Goal: Communication & Community: Answer question/provide support

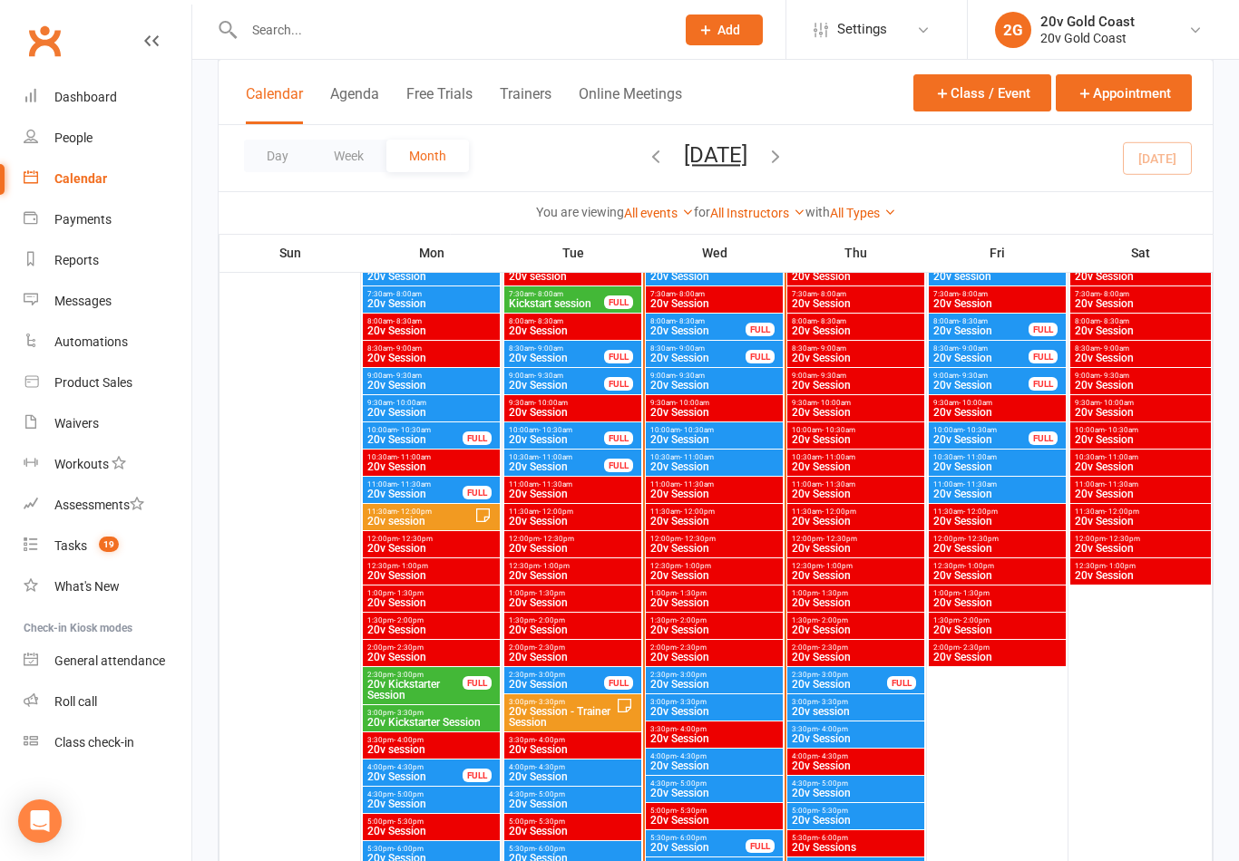
scroll to position [1724, 0]
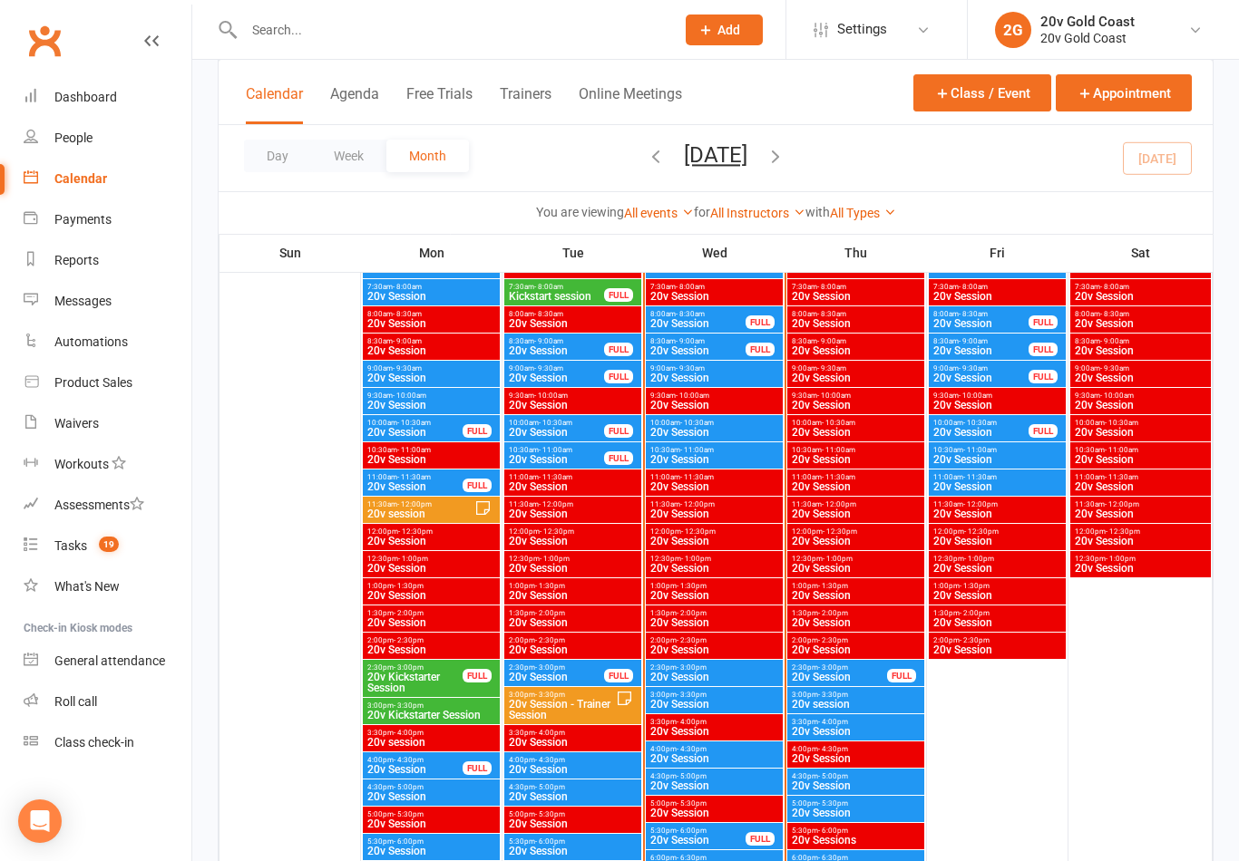
click at [849, 672] on span "20v Session" at bounding box center [839, 677] width 97 height 11
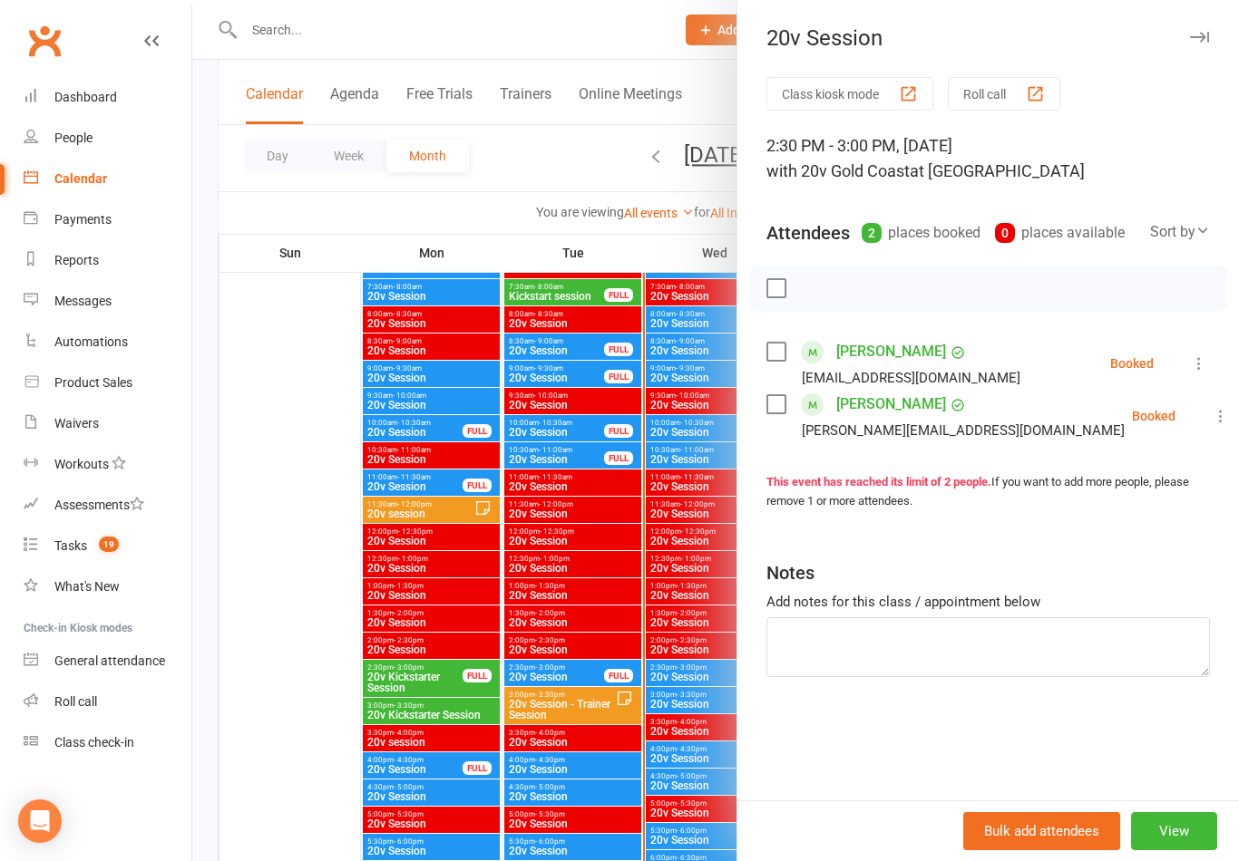
click at [648, 771] on div at bounding box center [715, 430] width 1046 height 861
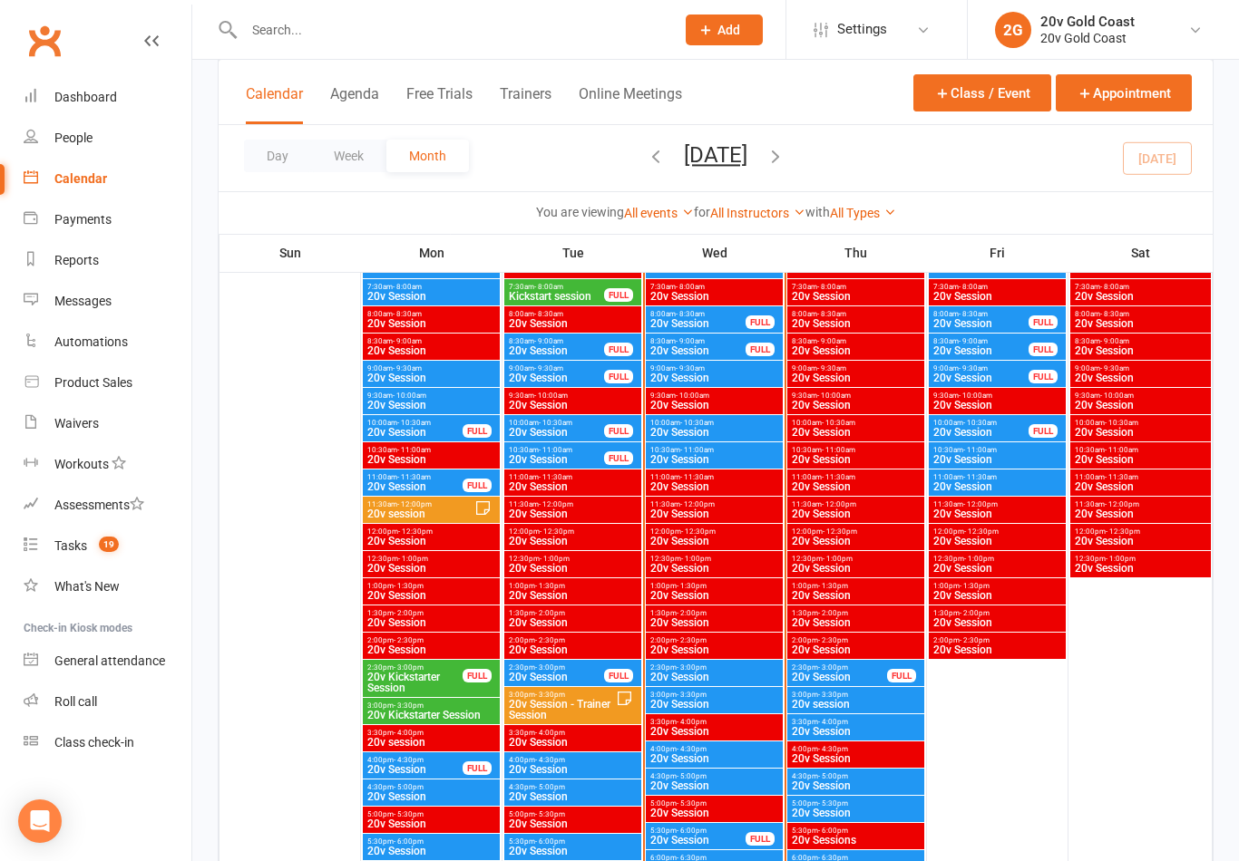
click at [858, 699] on span "20v session" at bounding box center [856, 704] width 130 height 11
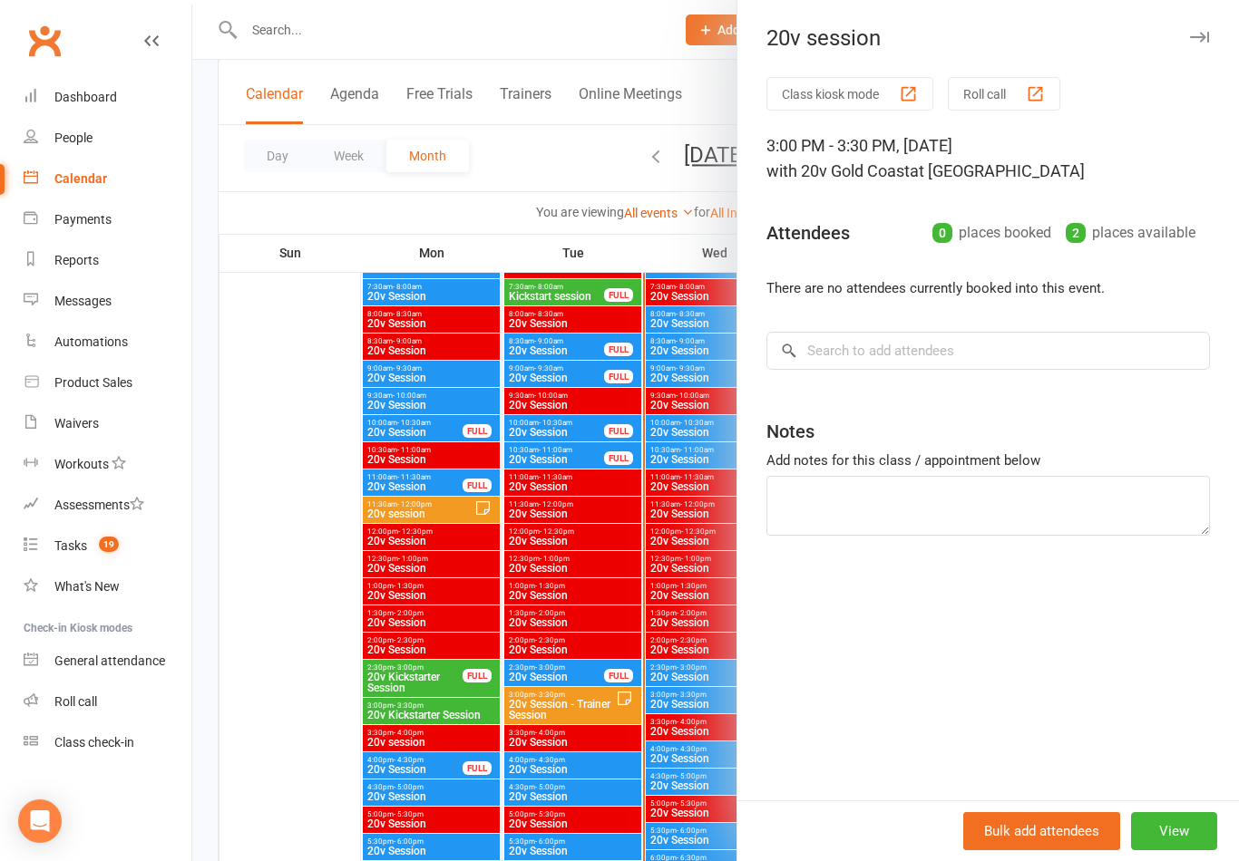
click at [666, 834] on div at bounding box center [715, 430] width 1046 height 861
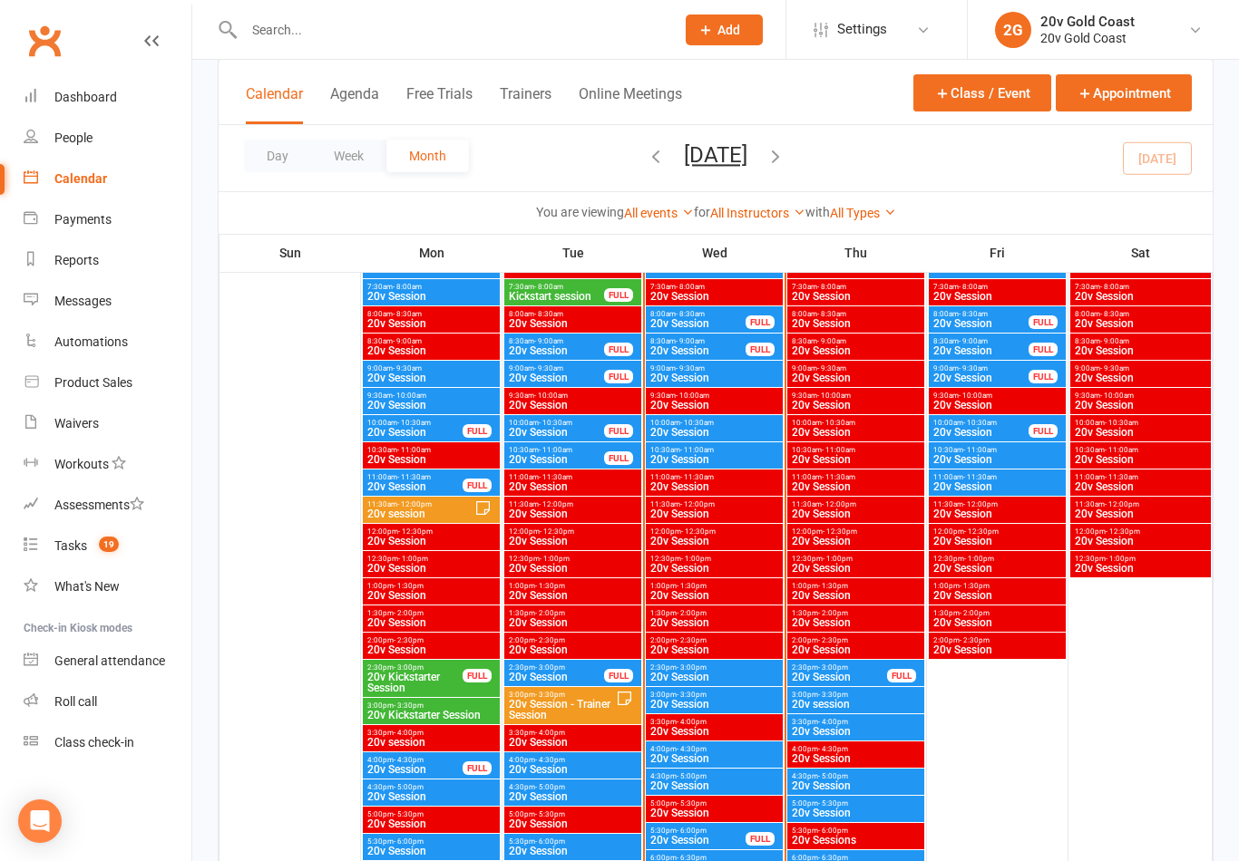
click at [873, 734] on span "20v Session" at bounding box center [856, 731] width 130 height 11
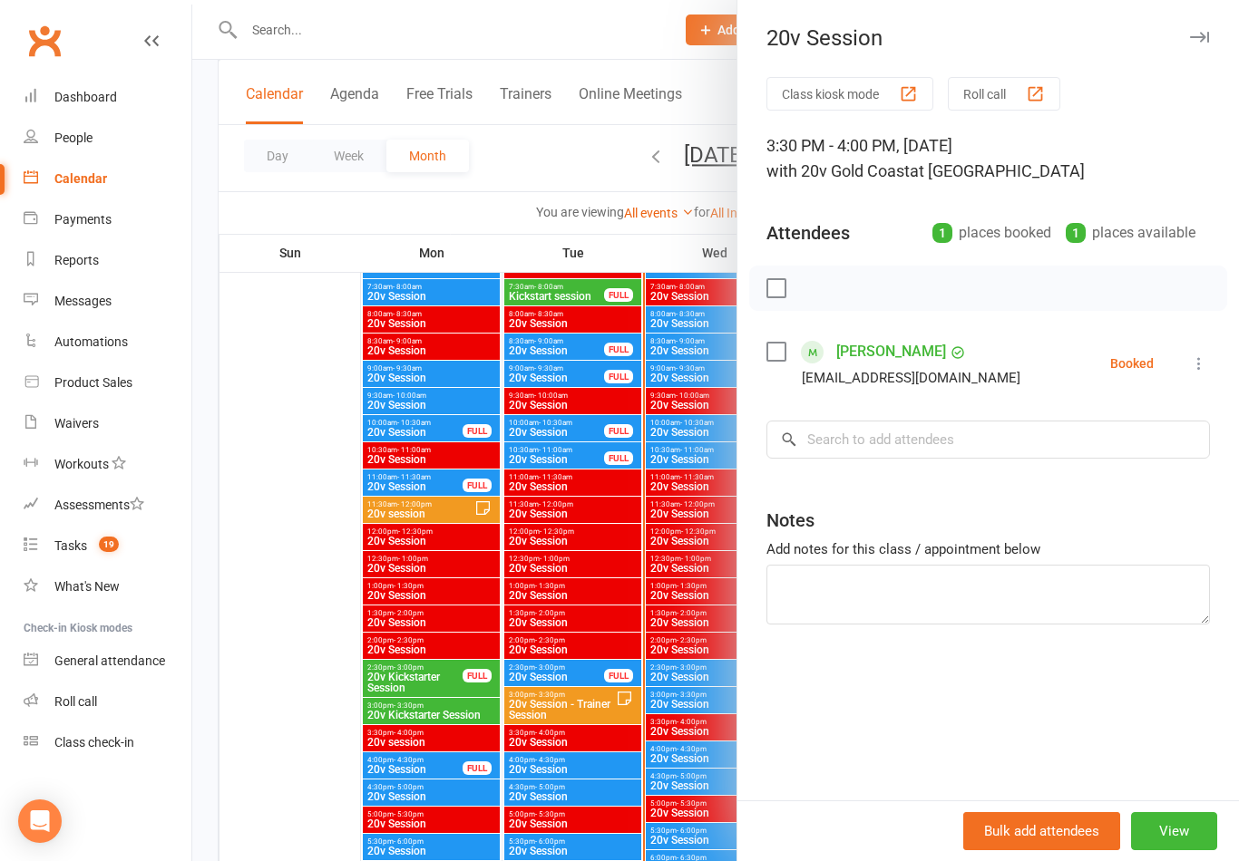
click at [614, 785] on div at bounding box center [715, 430] width 1046 height 861
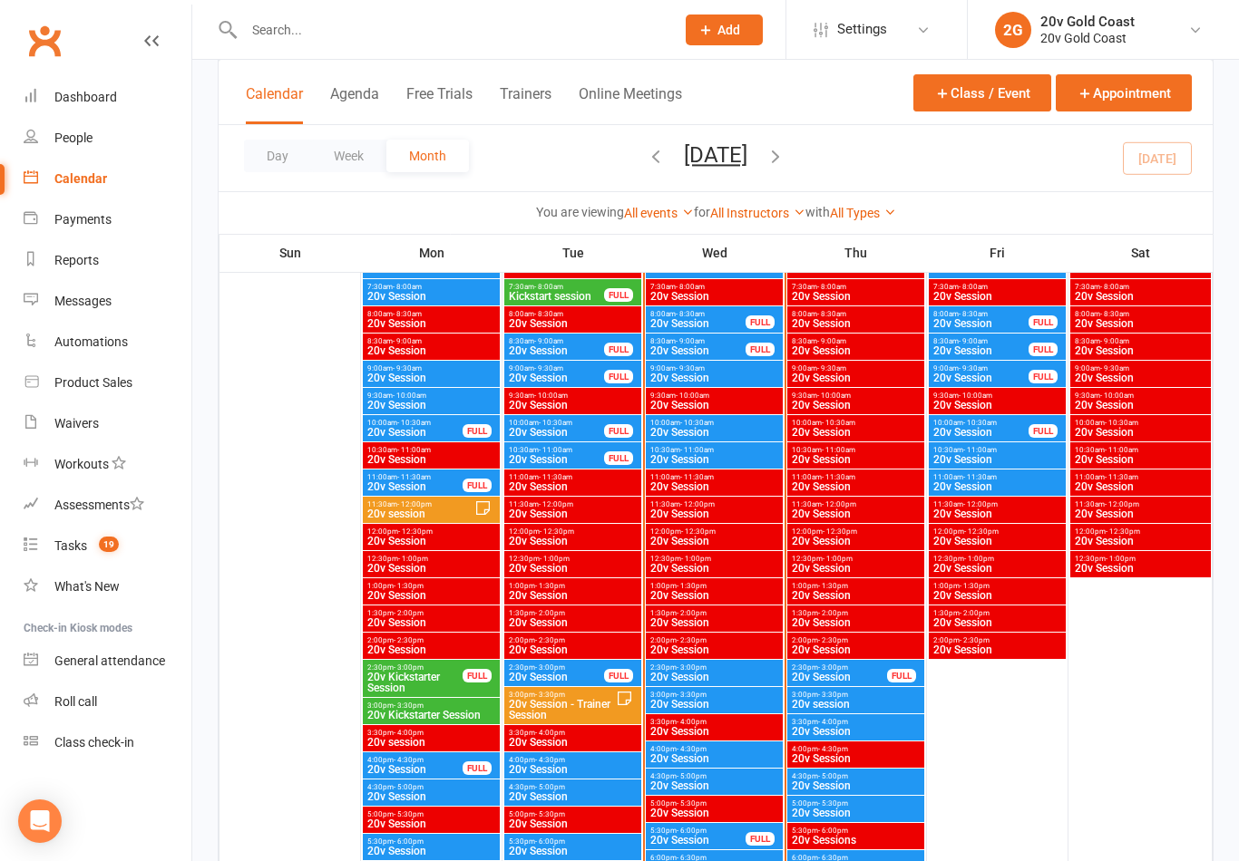
click at [868, 735] on span "20v Session" at bounding box center [856, 731] width 130 height 11
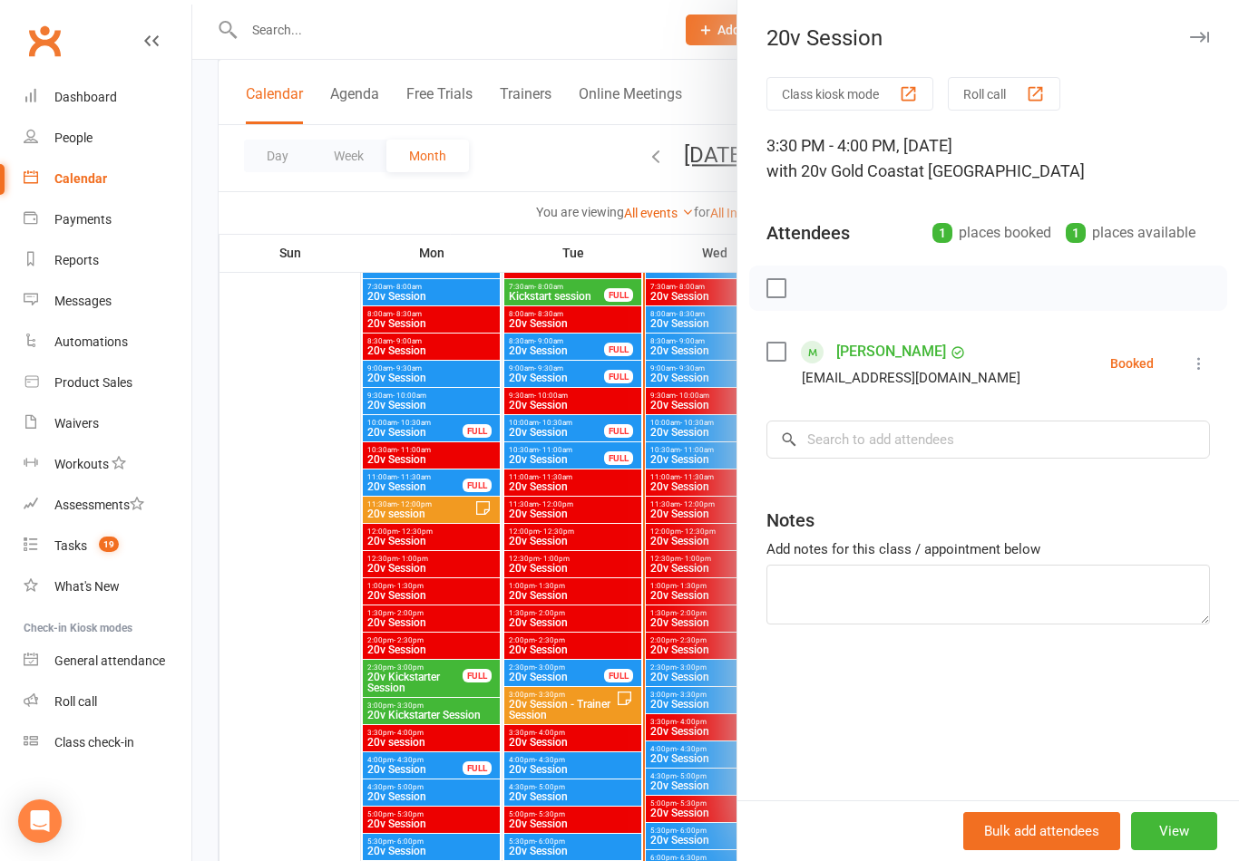
click at [630, 688] on div at bounding box center [715, 430] width 1046 height 861
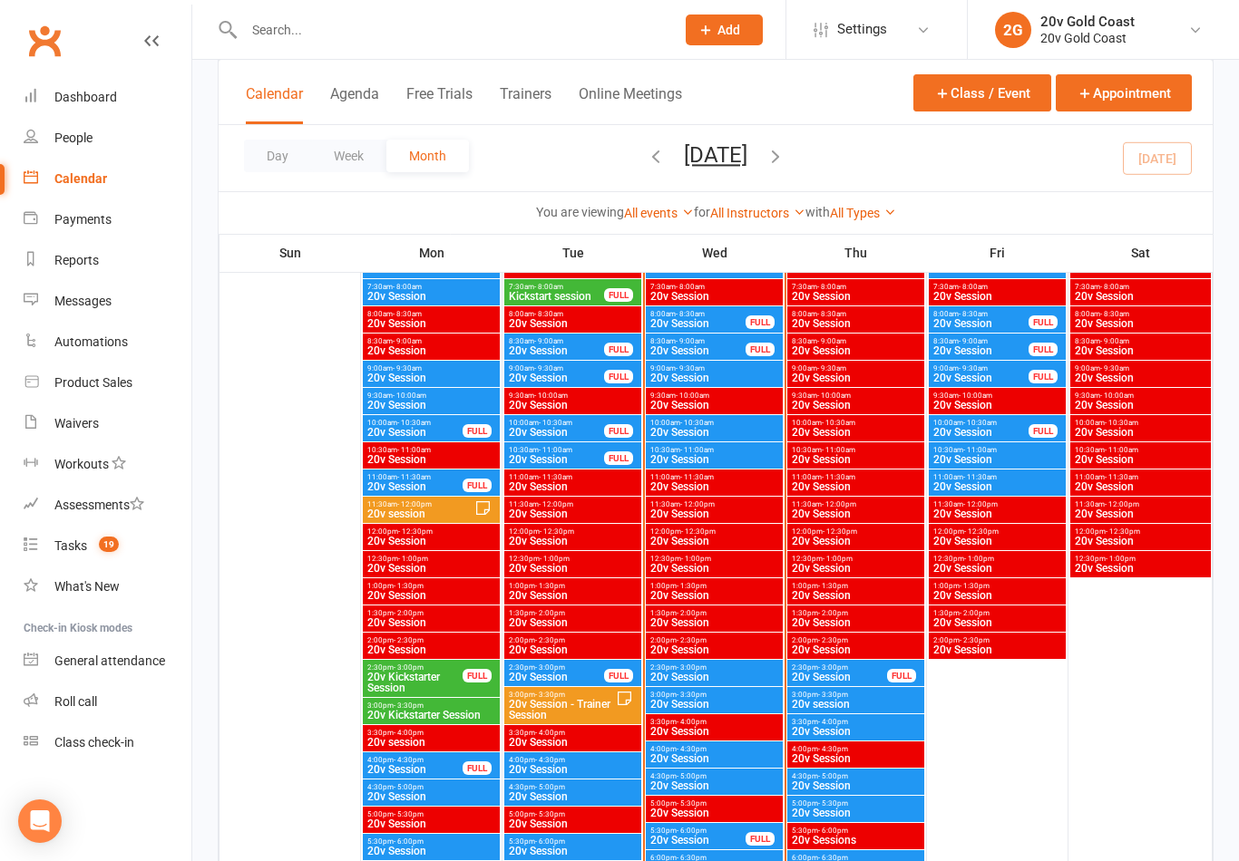
click at [734, 760] on span "20v Session" at bounding box center [714, 758] width 130 height 11
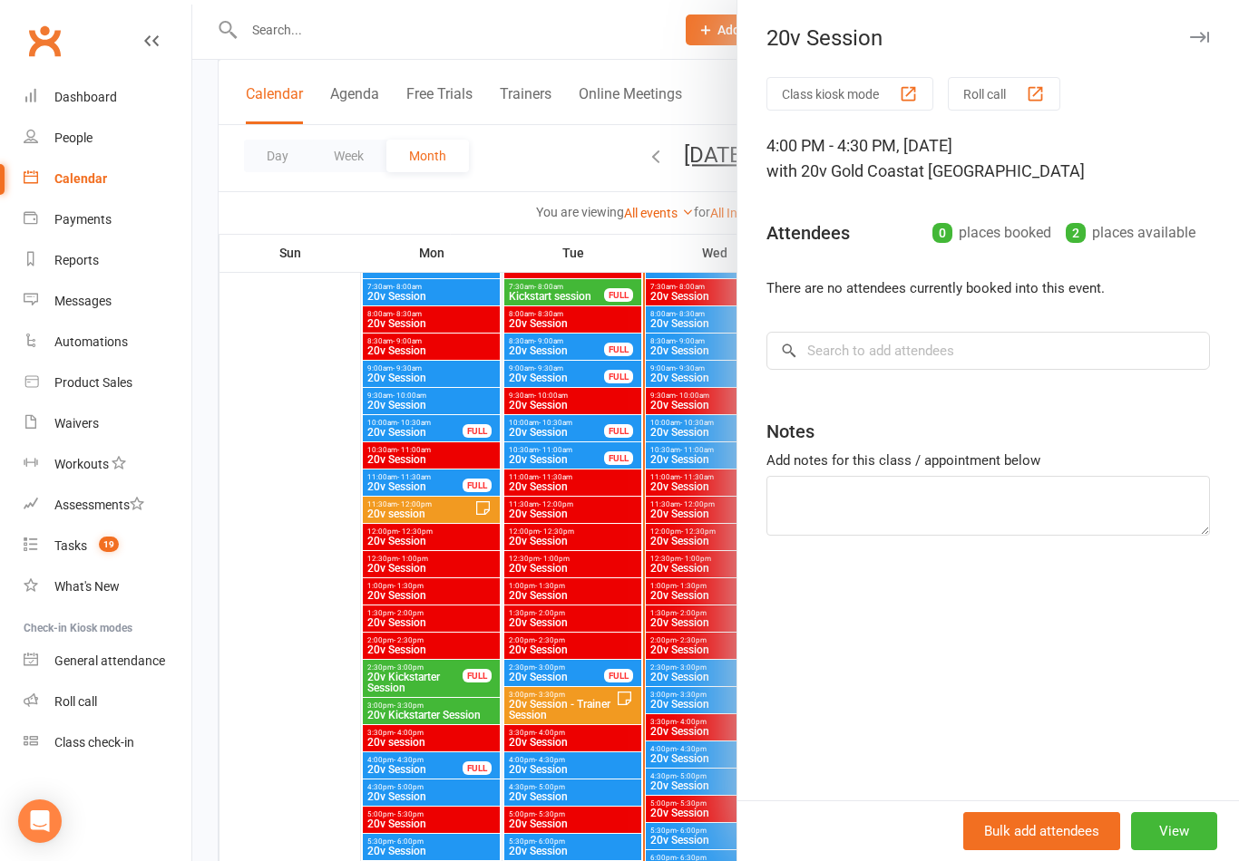
click at [663, 837] on div at bounding box center [715, 430] width 1046 height 861
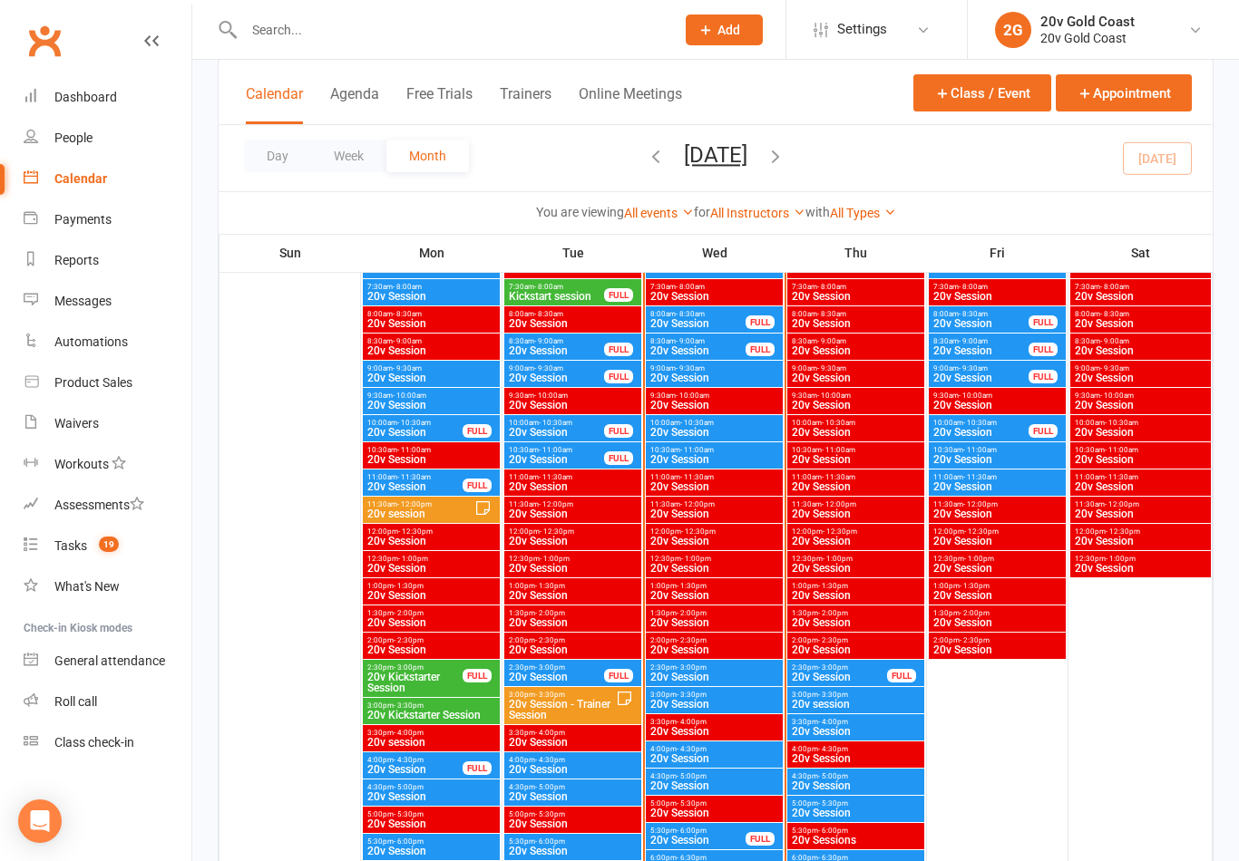
click at [732, 785] on span "20v Session" at bounding box center [714, 786] width 130 height 11
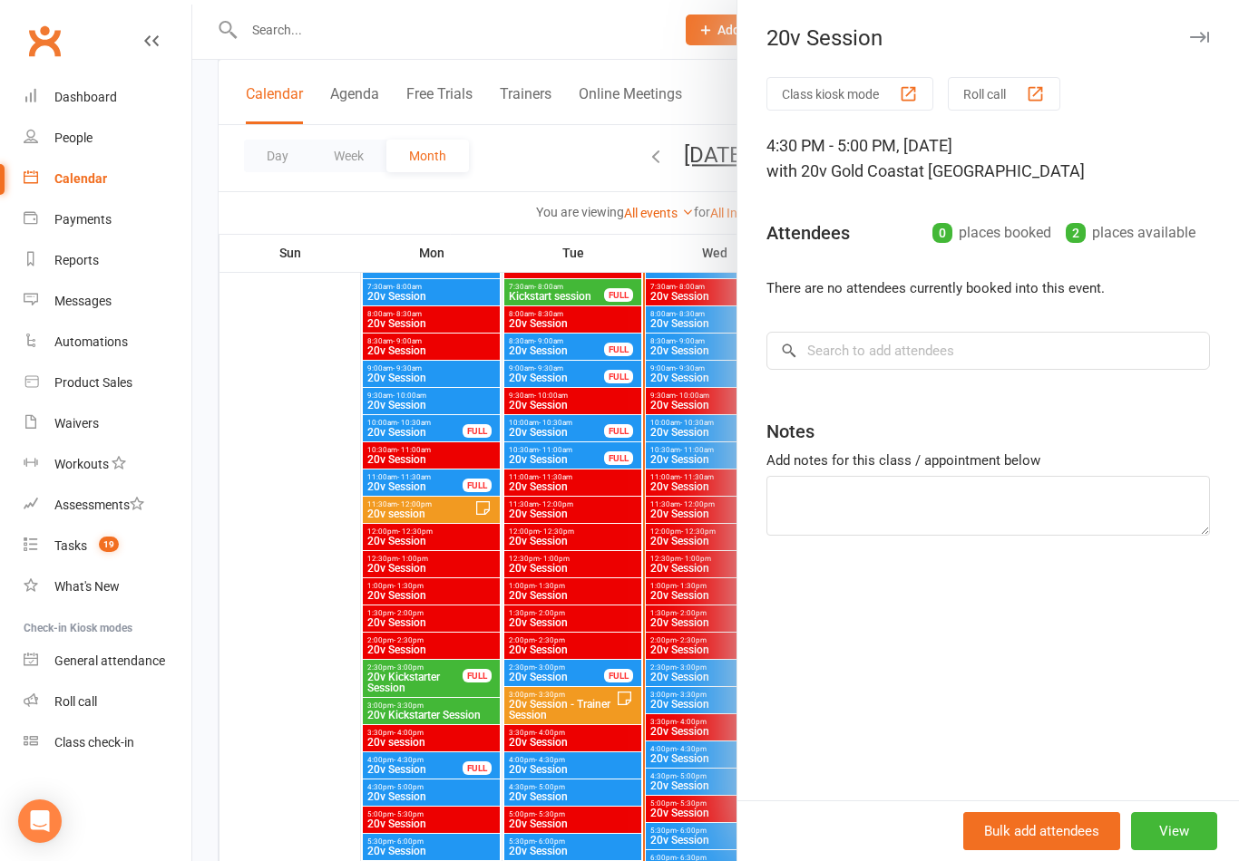
click at [620, 546] on div at bounding box center [715, 430] width 1046 height 861
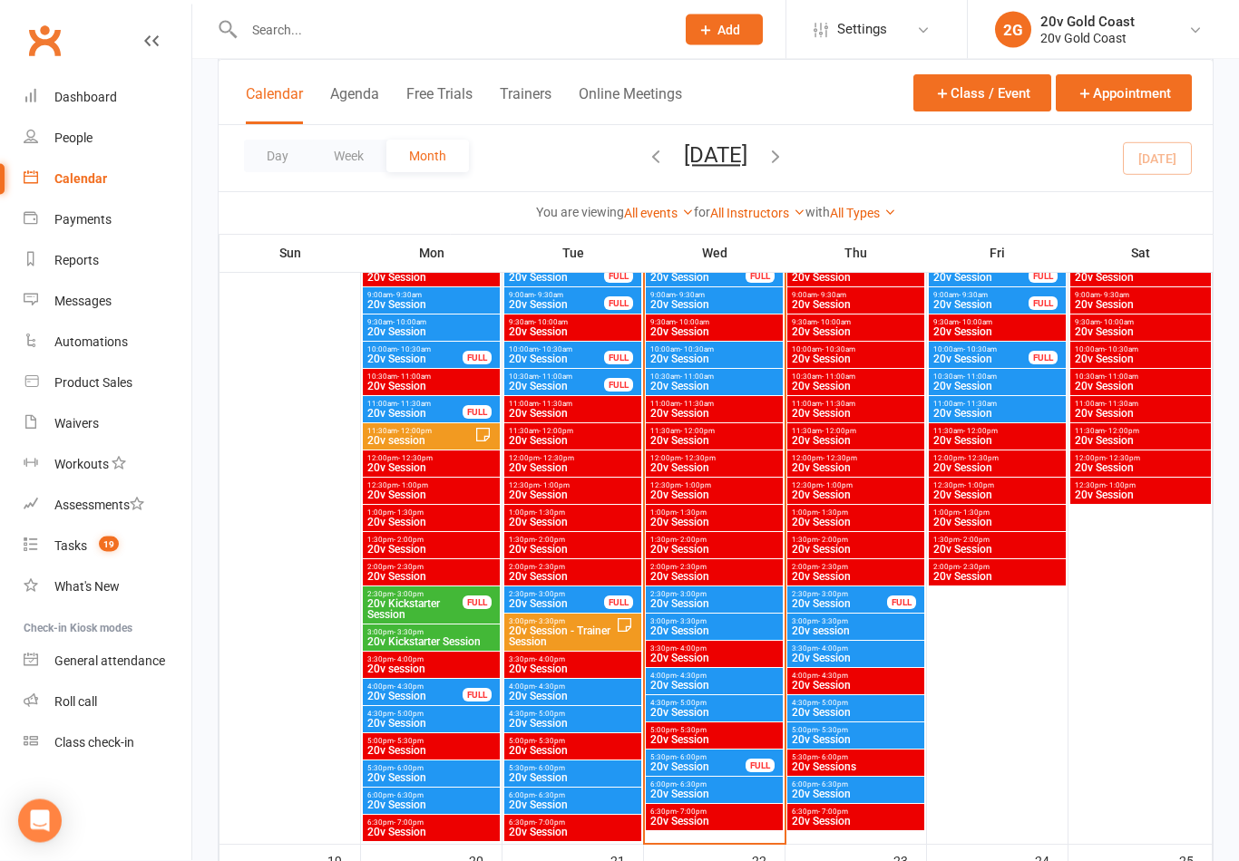
click at [870, 620] on span "3:00pm - 3:30pm" at bounding box center [856, 622] width 130 height 8
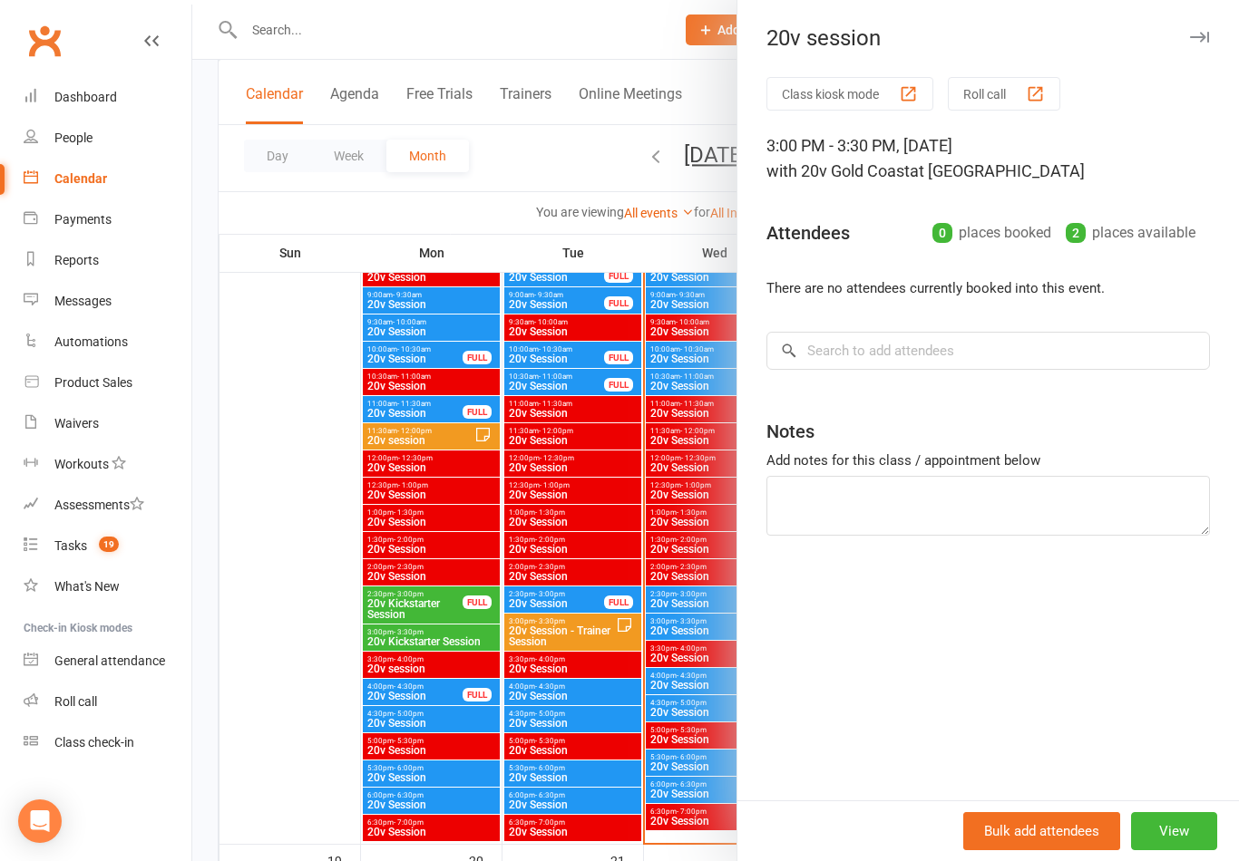
click at [585, 657] on div at bounding box center [715, 430] width 1046 height 861
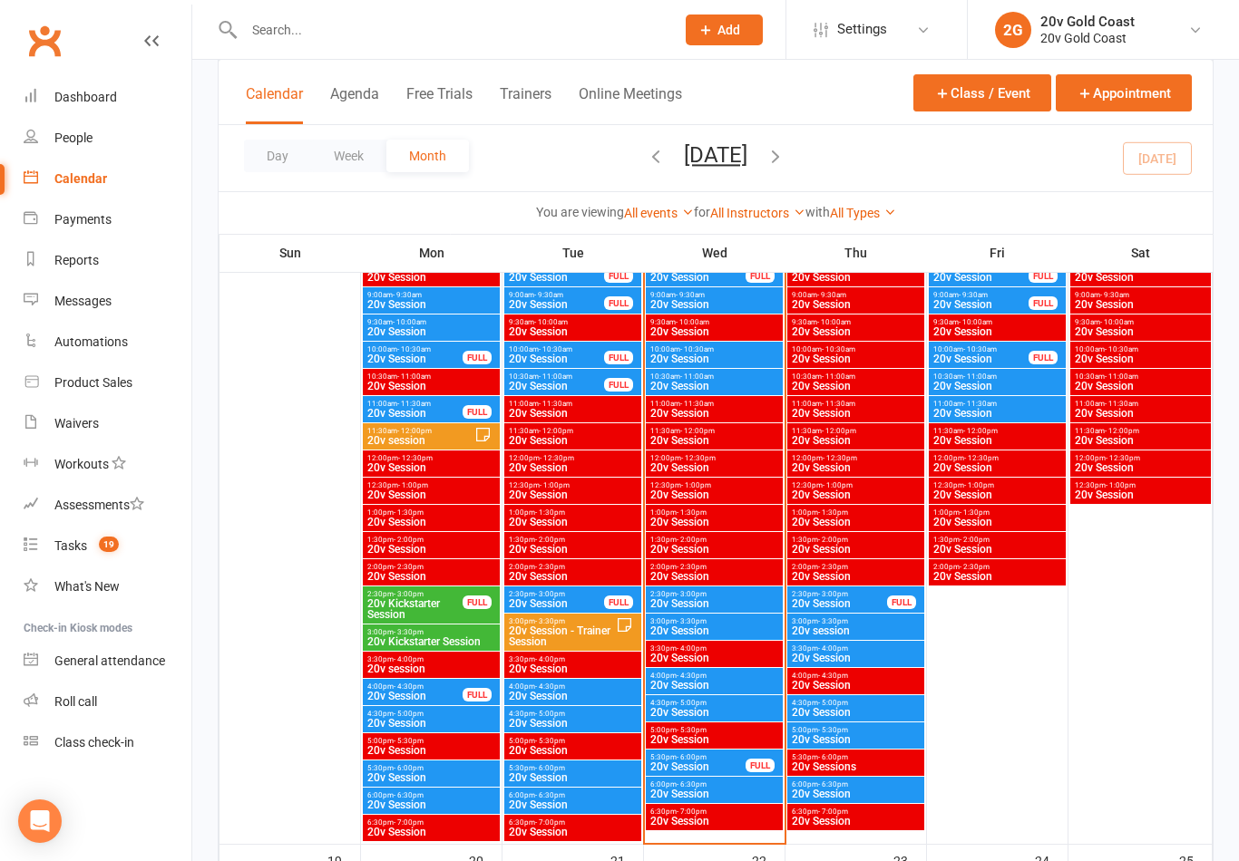
click at [884, 660] on span "20v Session" at bounding box center [856, 658] width 130 height 11
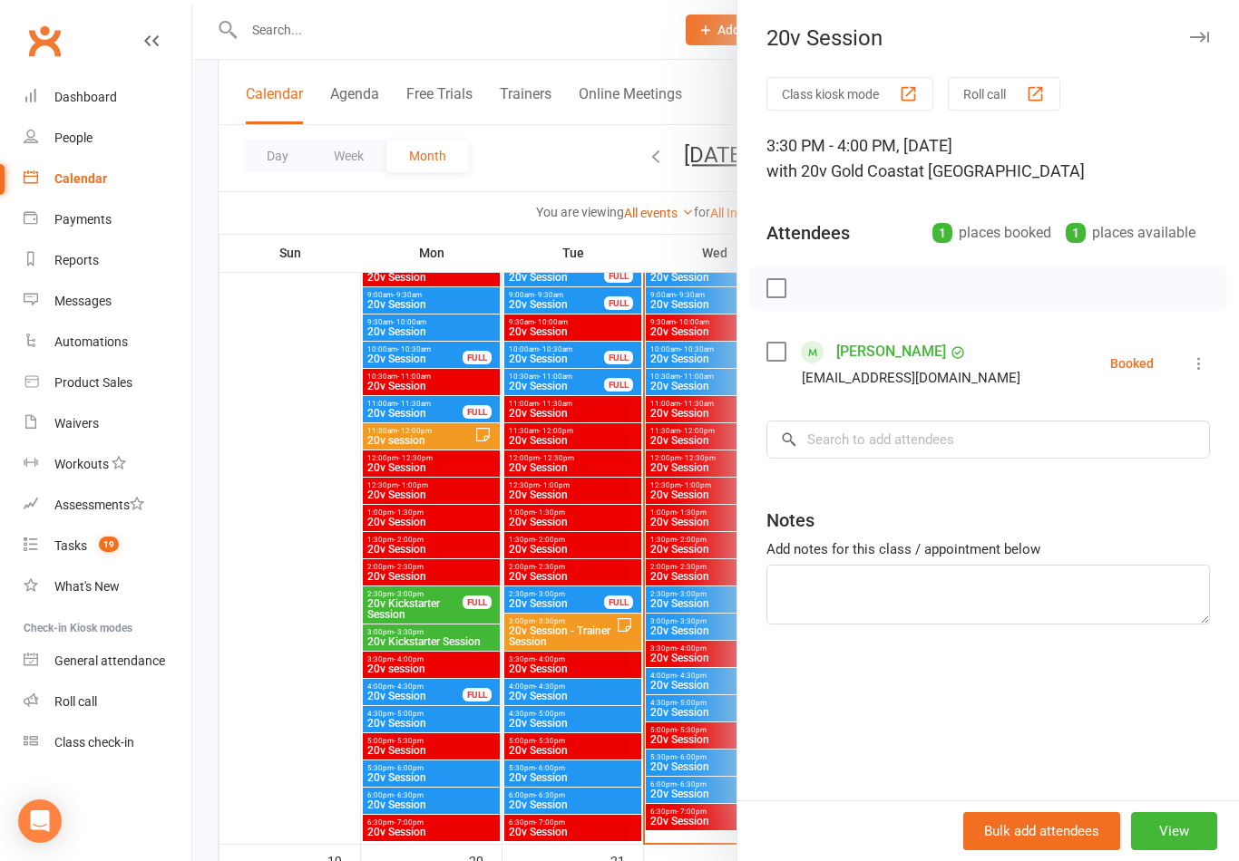
click at [552, 695] on div at bounding box center [715, 430] width 1046 height 861
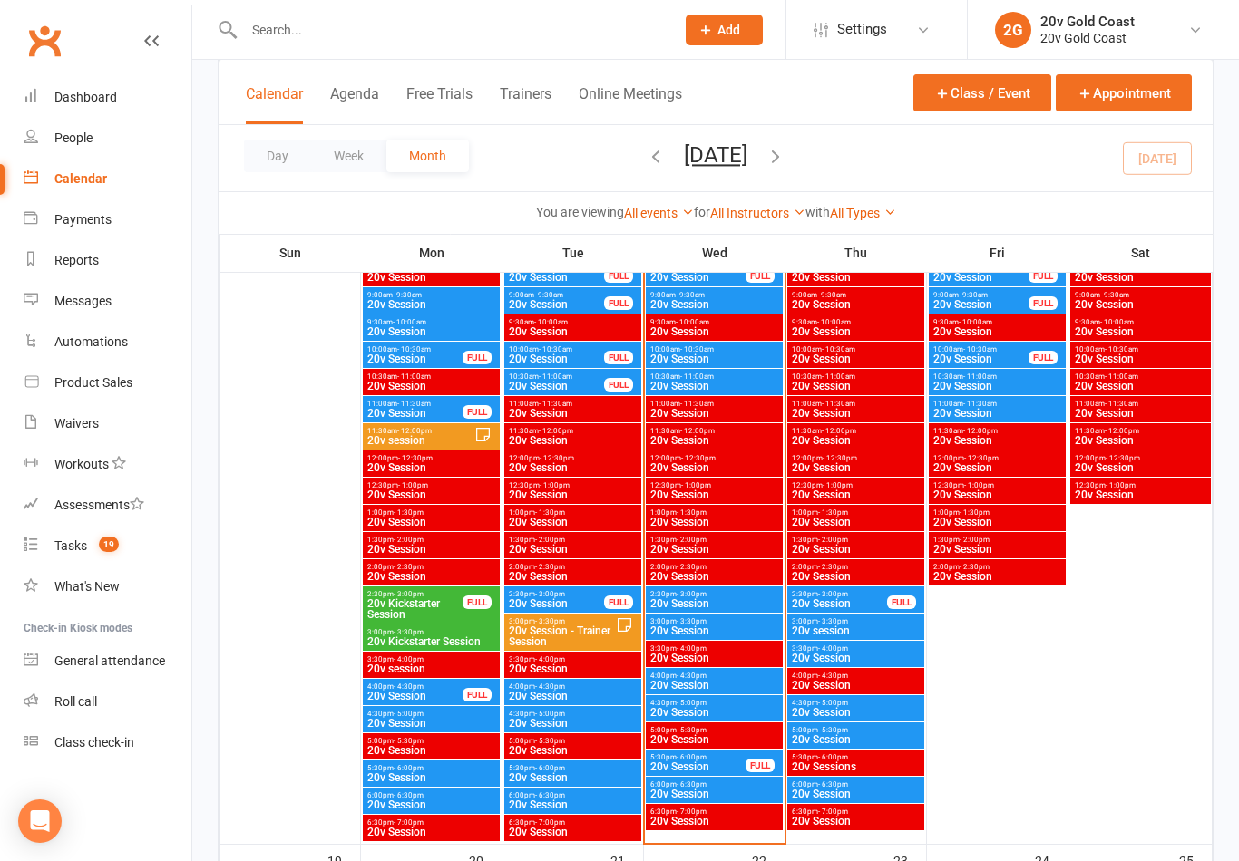
click at [888, 708] on span "20v Session" at bounding box center [856, 712] width 130 height 11
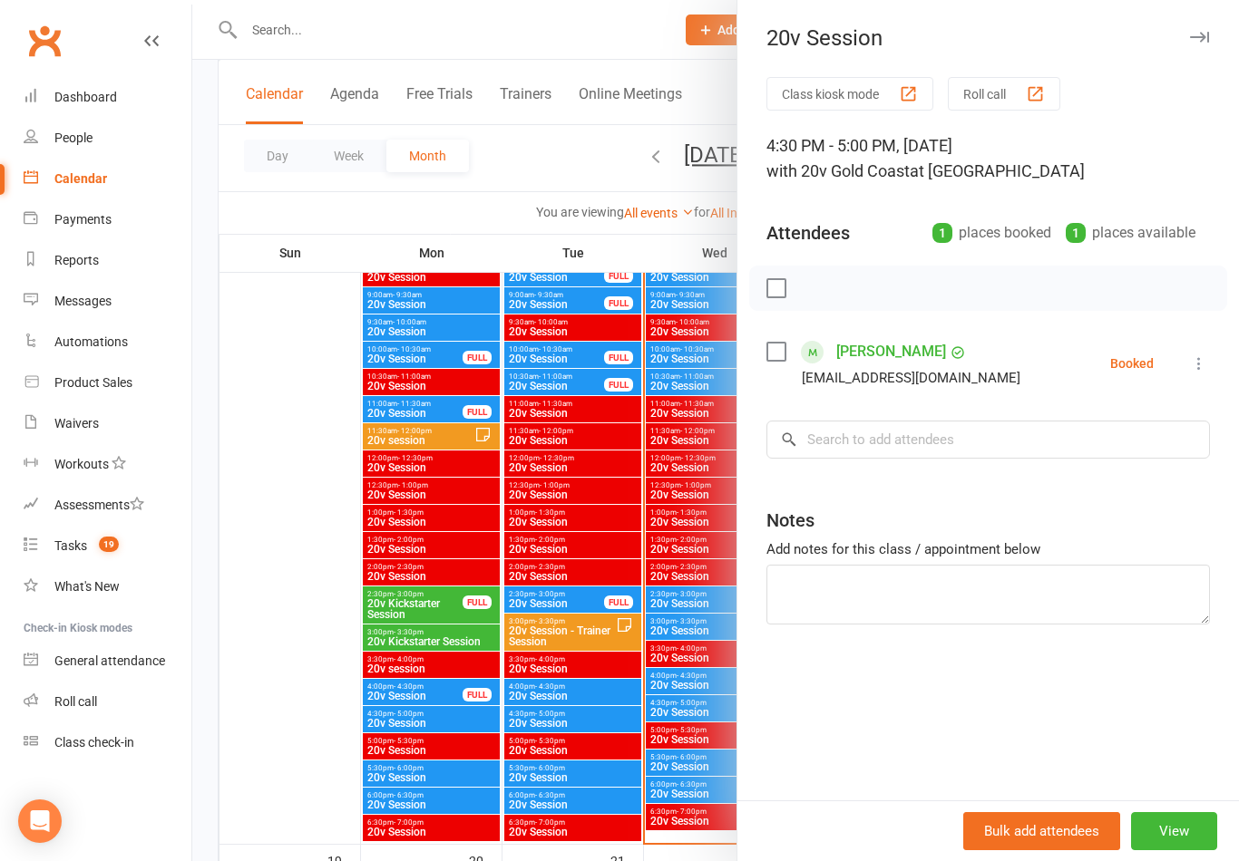
click at [602, 656] on div at bounding box center [715, 430] width 1046 height 861
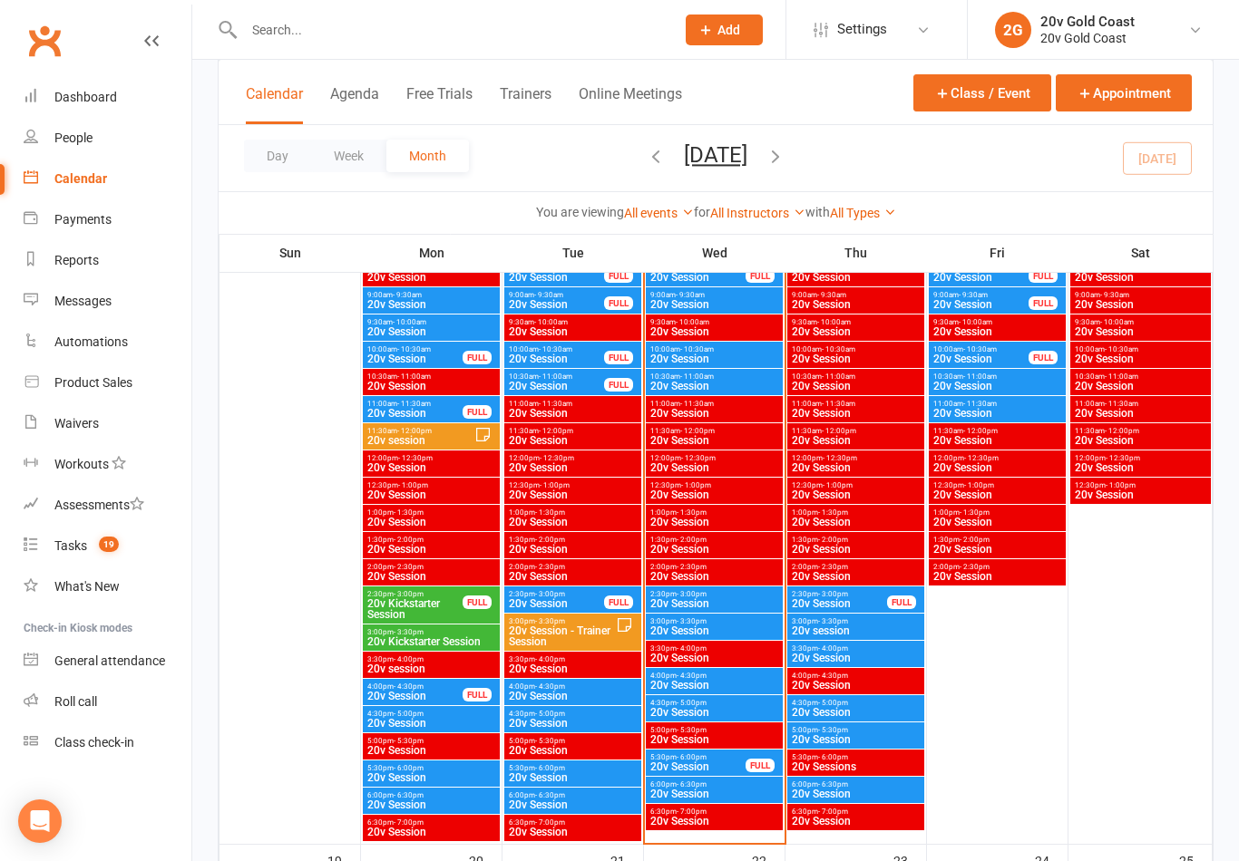
click at [888, 735] on span "20v Session" at bounding box center [856, 739] width 130 height 11
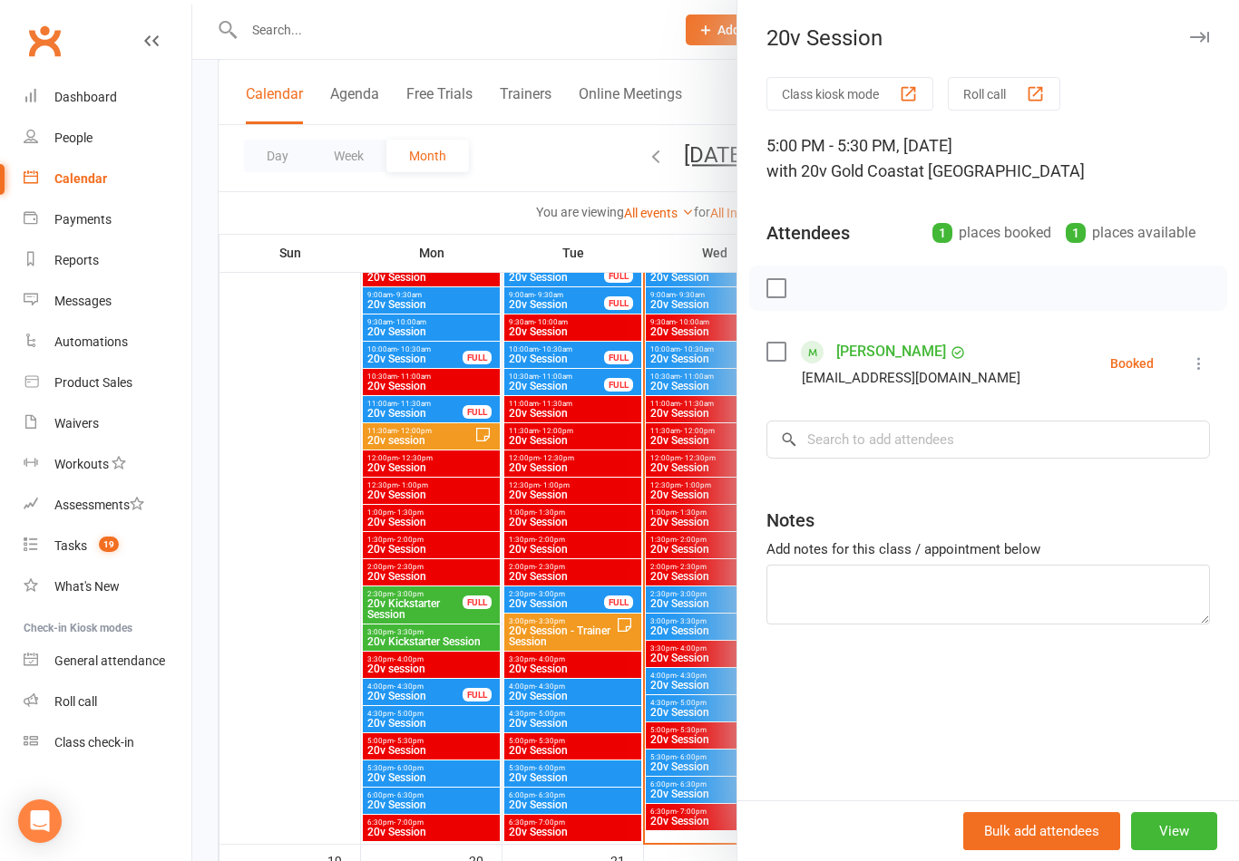
click at [605, 675] on div at bounding box center [715, 430] width 1046 height 861
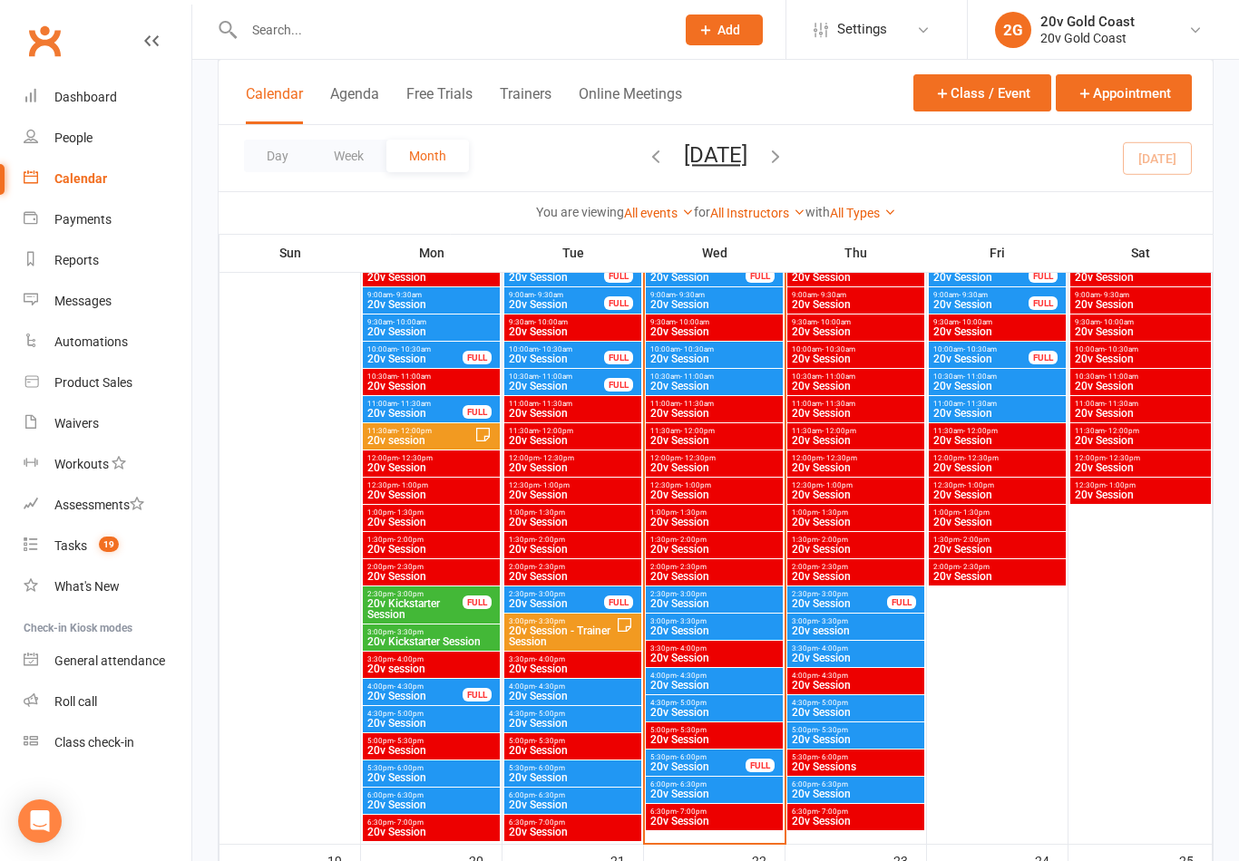
click at [888, 787] on span "6:00pm - 6:30pm" at bounding box center [856, 785] width 130 height 8
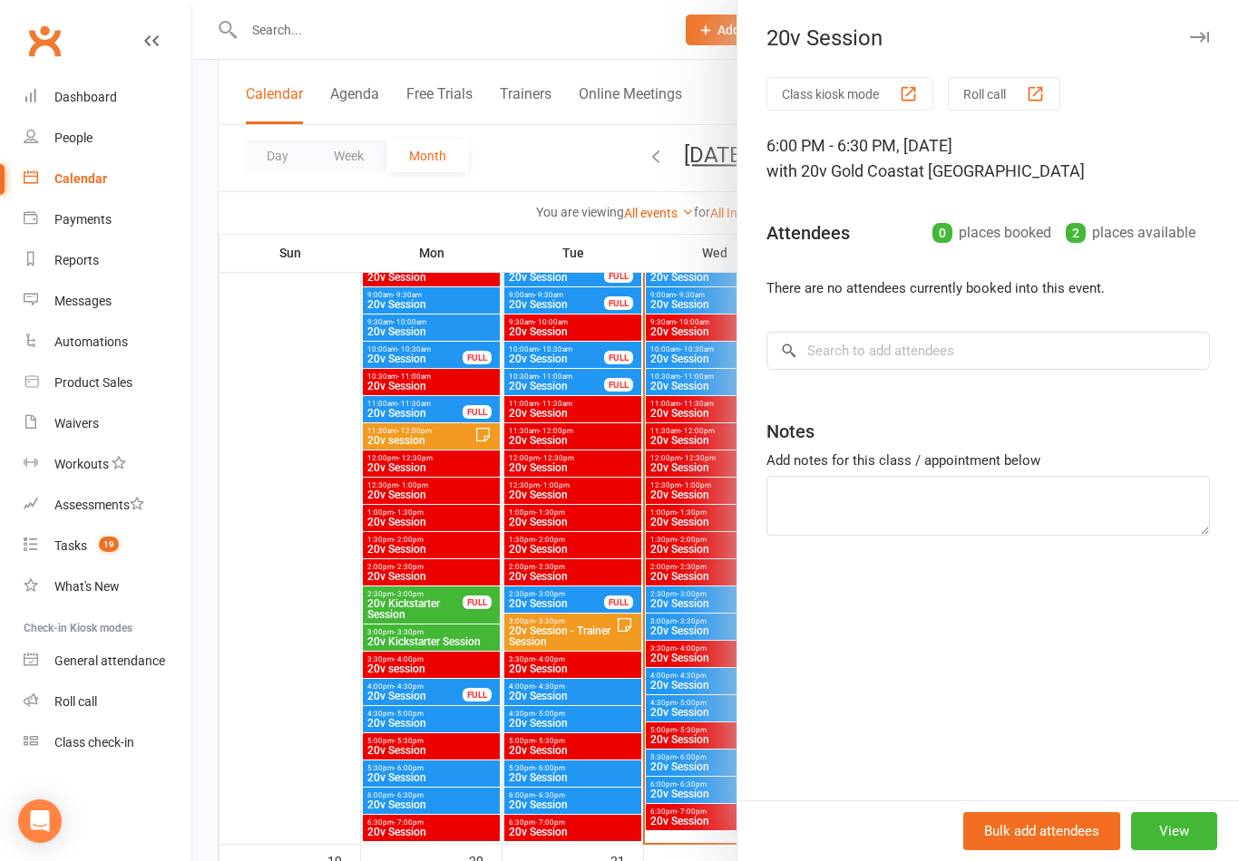
click at [621, 699] on div at bounding box center [715, 430] width 1046 height 861
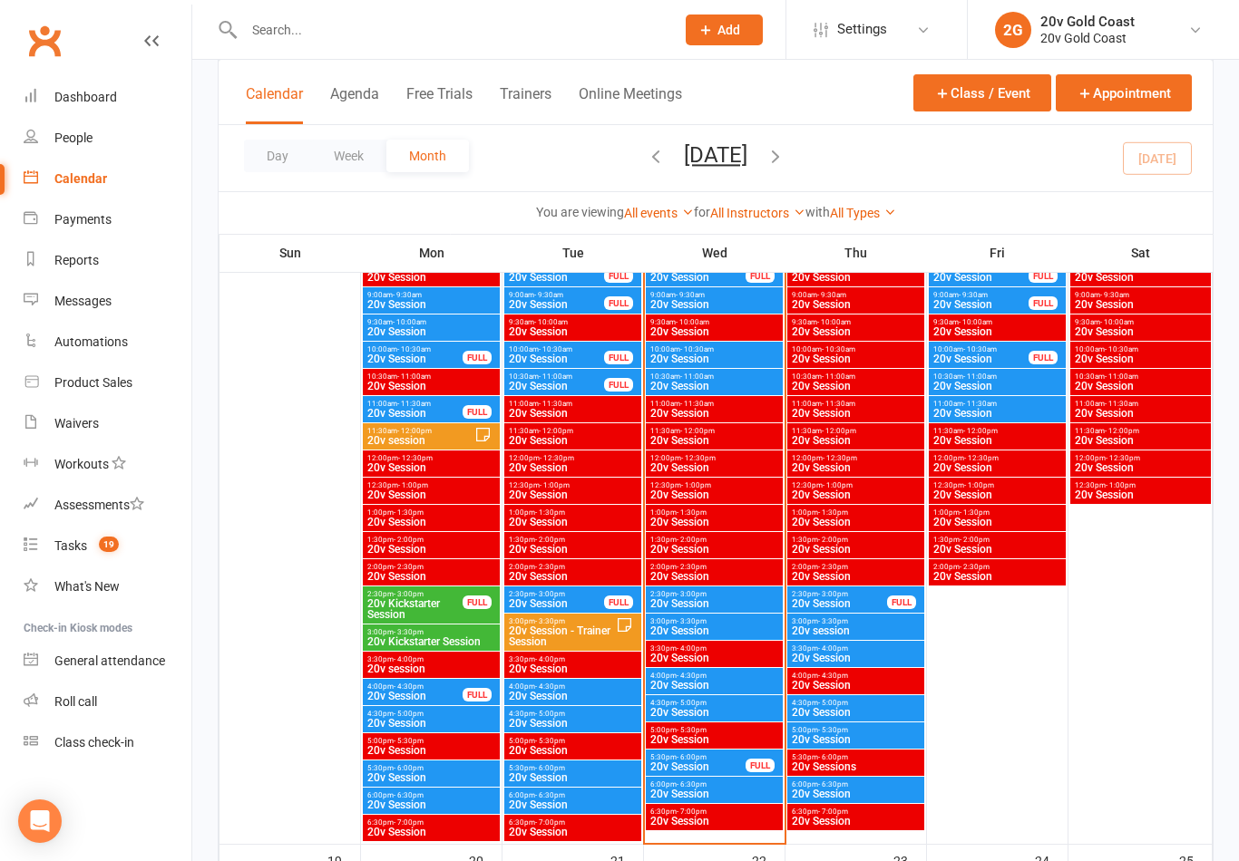
click at [71, 298] on div "Messages" at bounding box center [82, 301] width 57 height 15
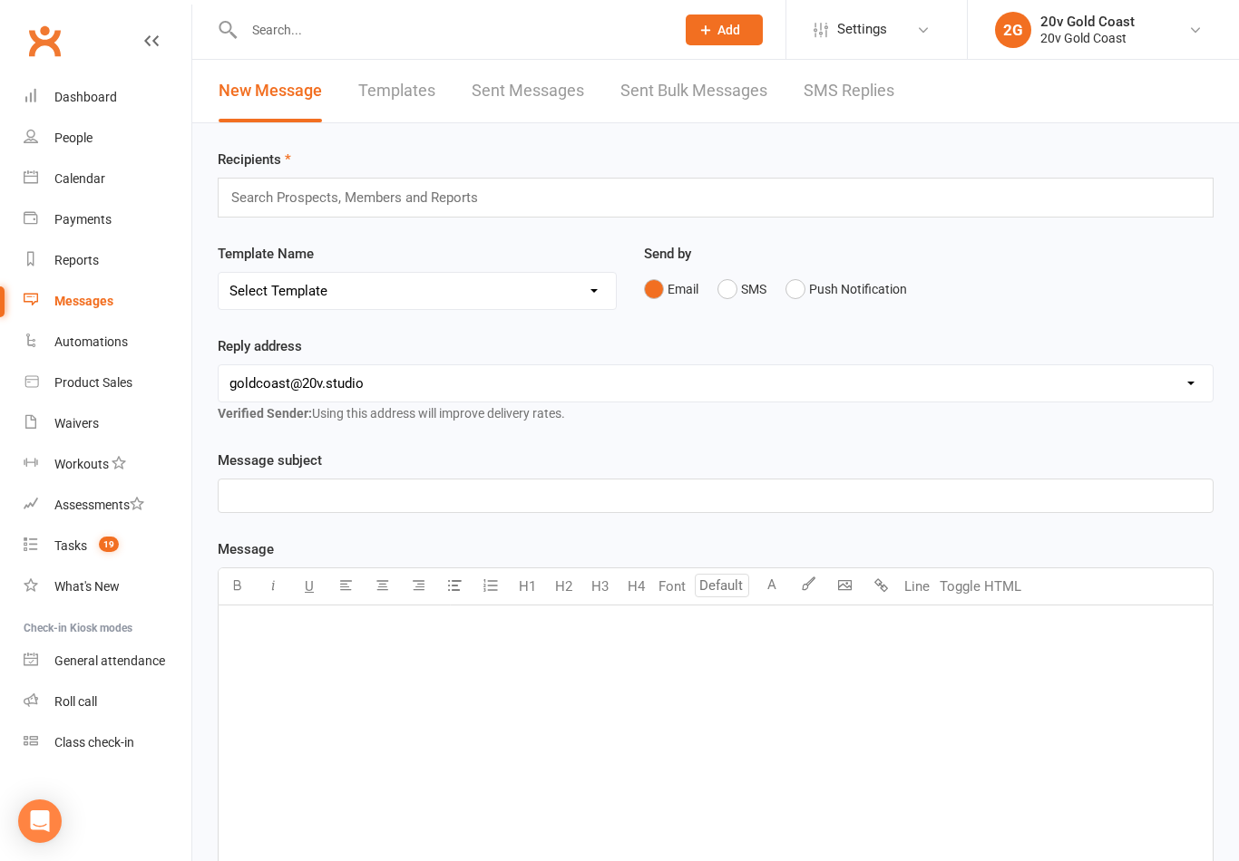
click at [832, 74] on link "SMS Replies" at bounding box center [848, 91] width 91 height 63
